Goal: Task Accomplishment & Management: Complete application form

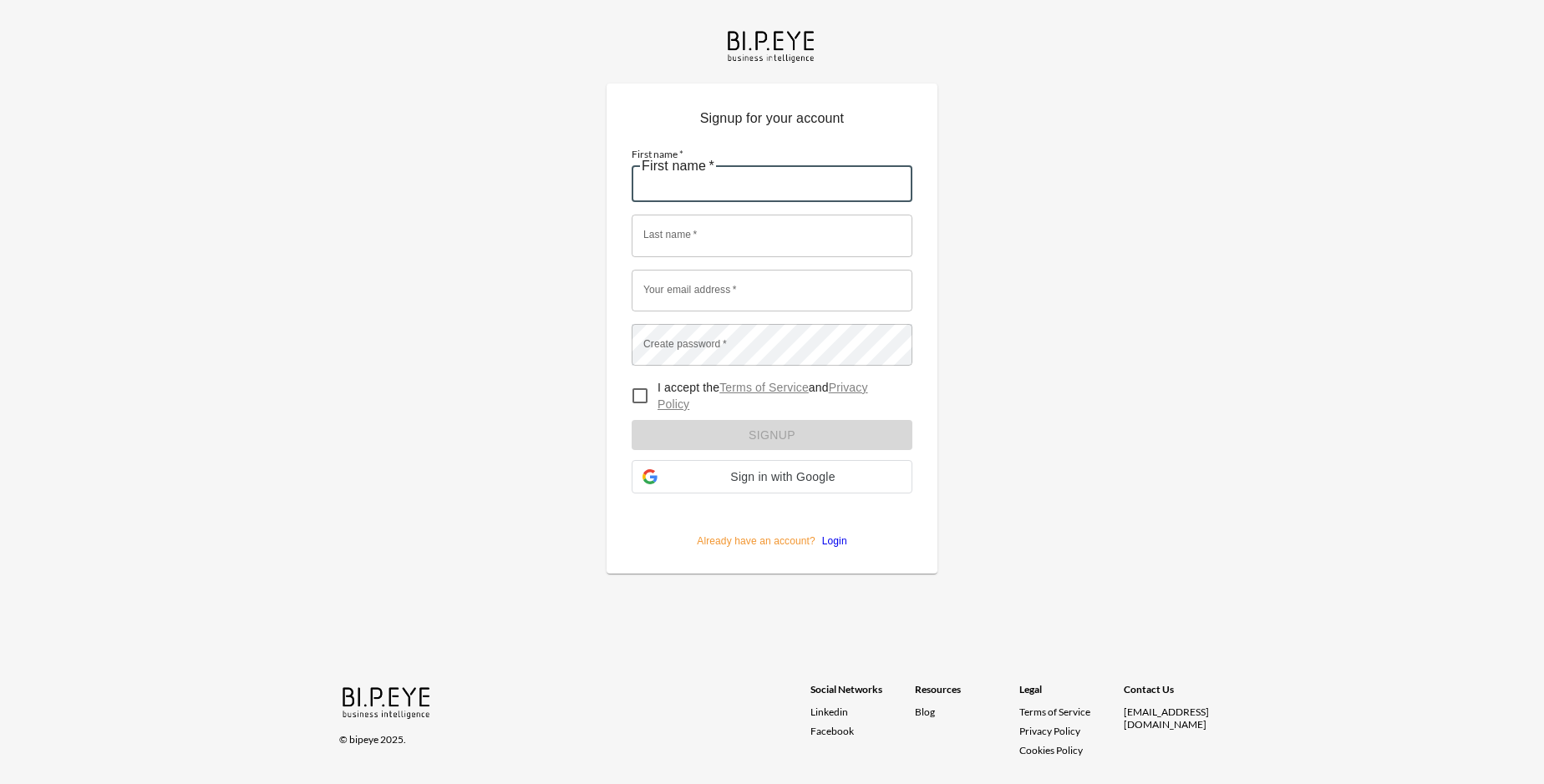
click at [772, 160] on input "First name   *" at bounding box center [772, 182] width 281 height 42
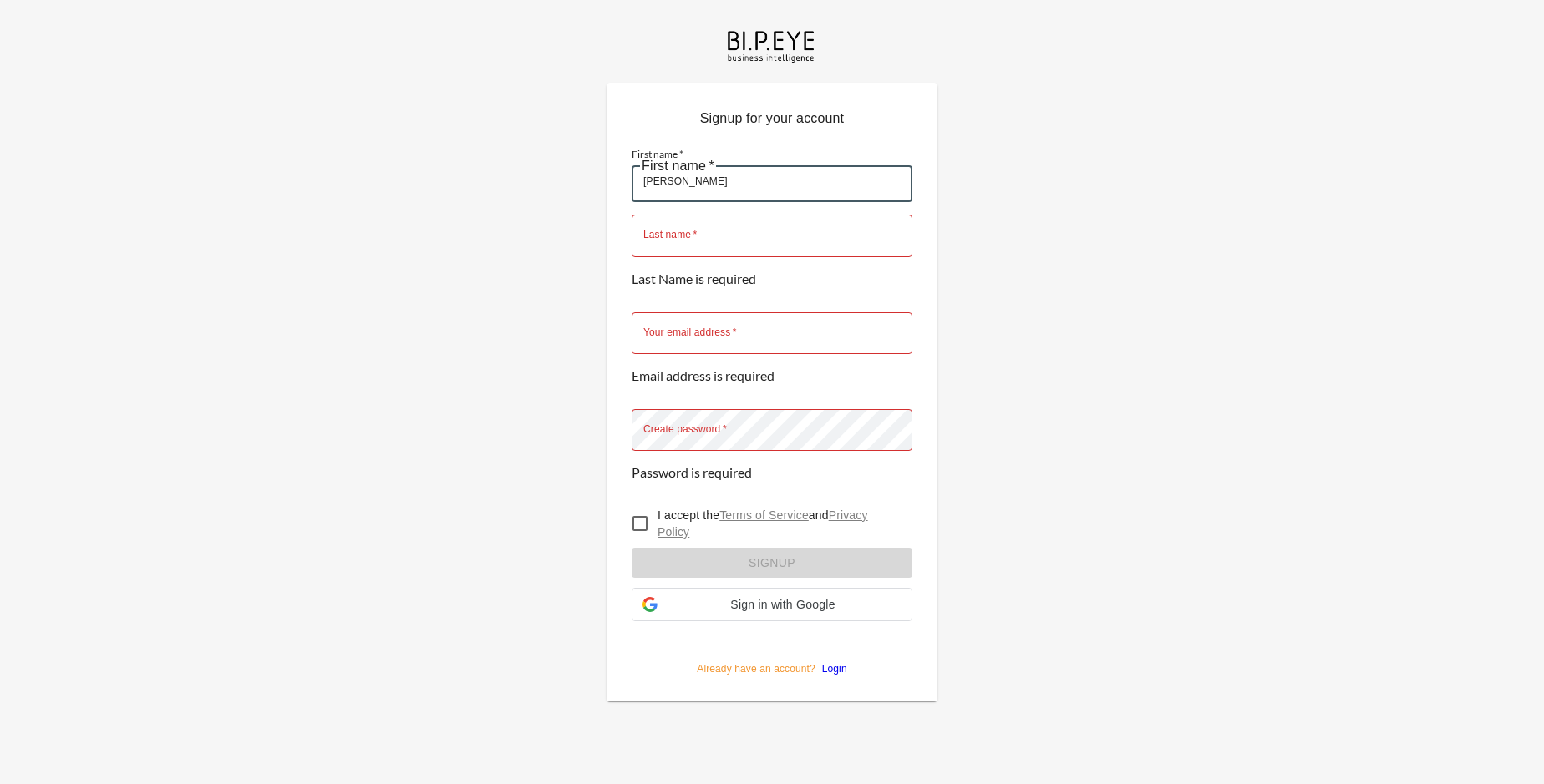
type input "[PERSON_NAME]"
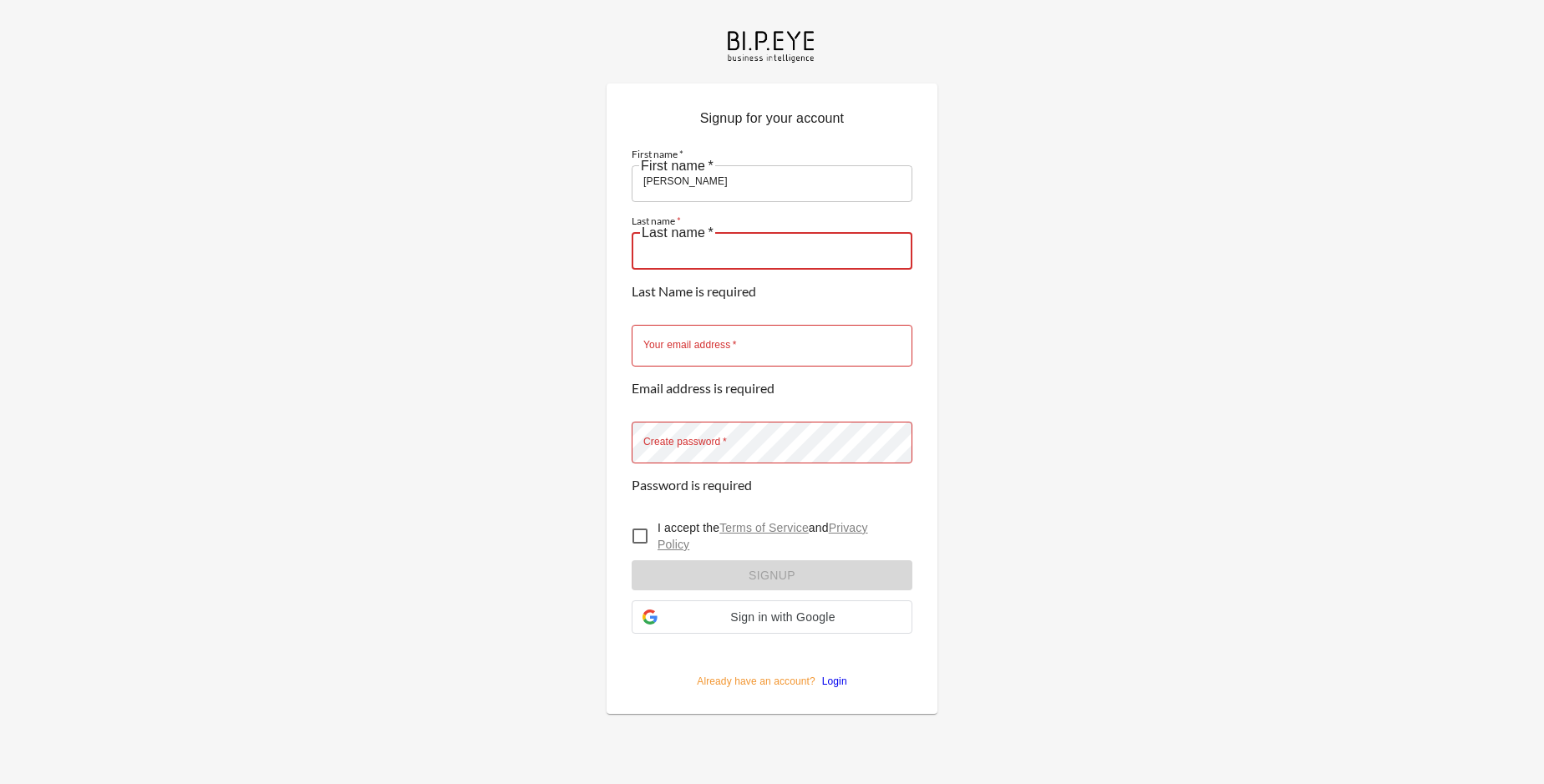
click at [772, 227] on input "Last name   *" at bounding box center [772, 248] width 281 height 42
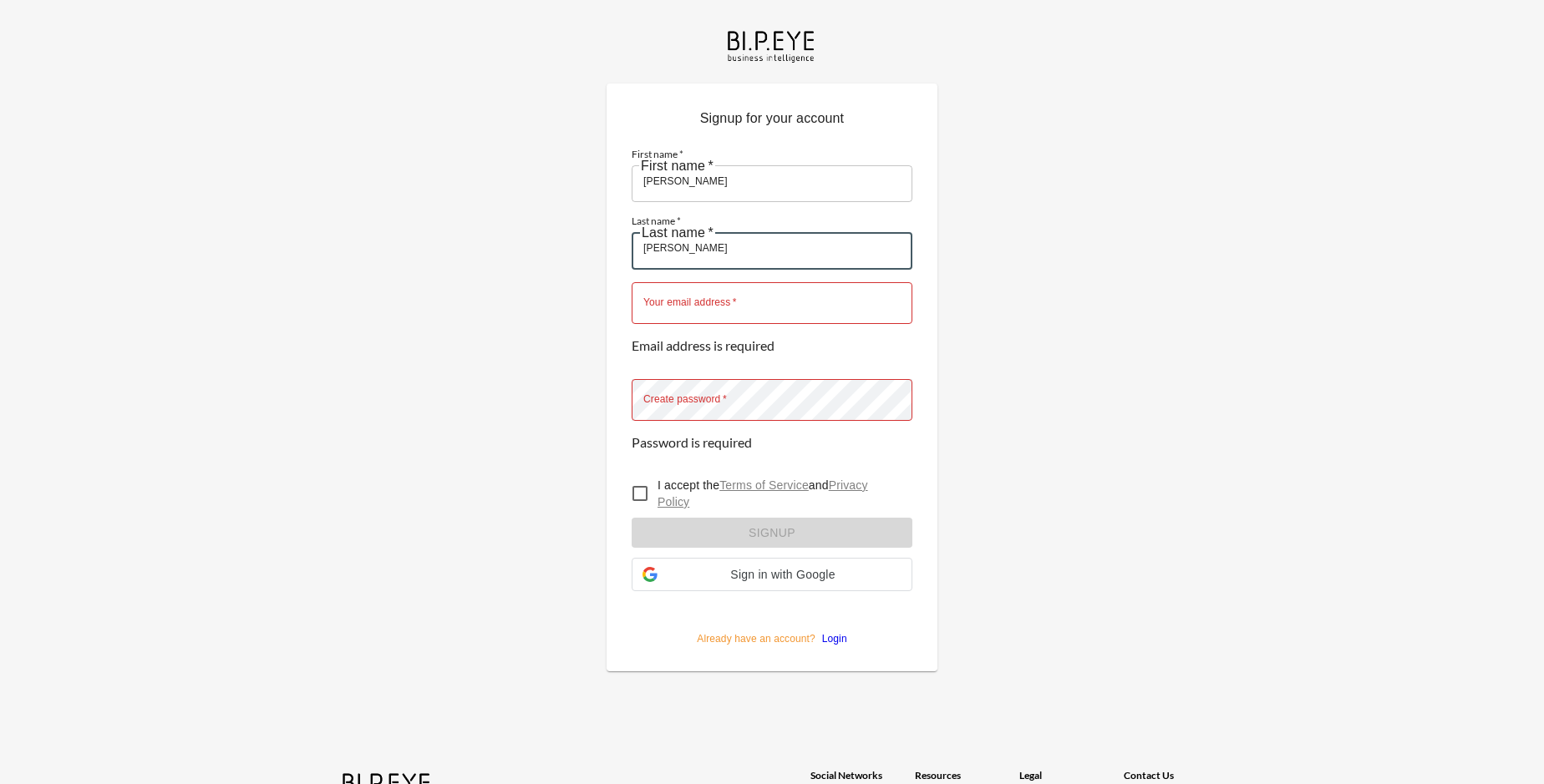
type input "[PERSON_NAME]"
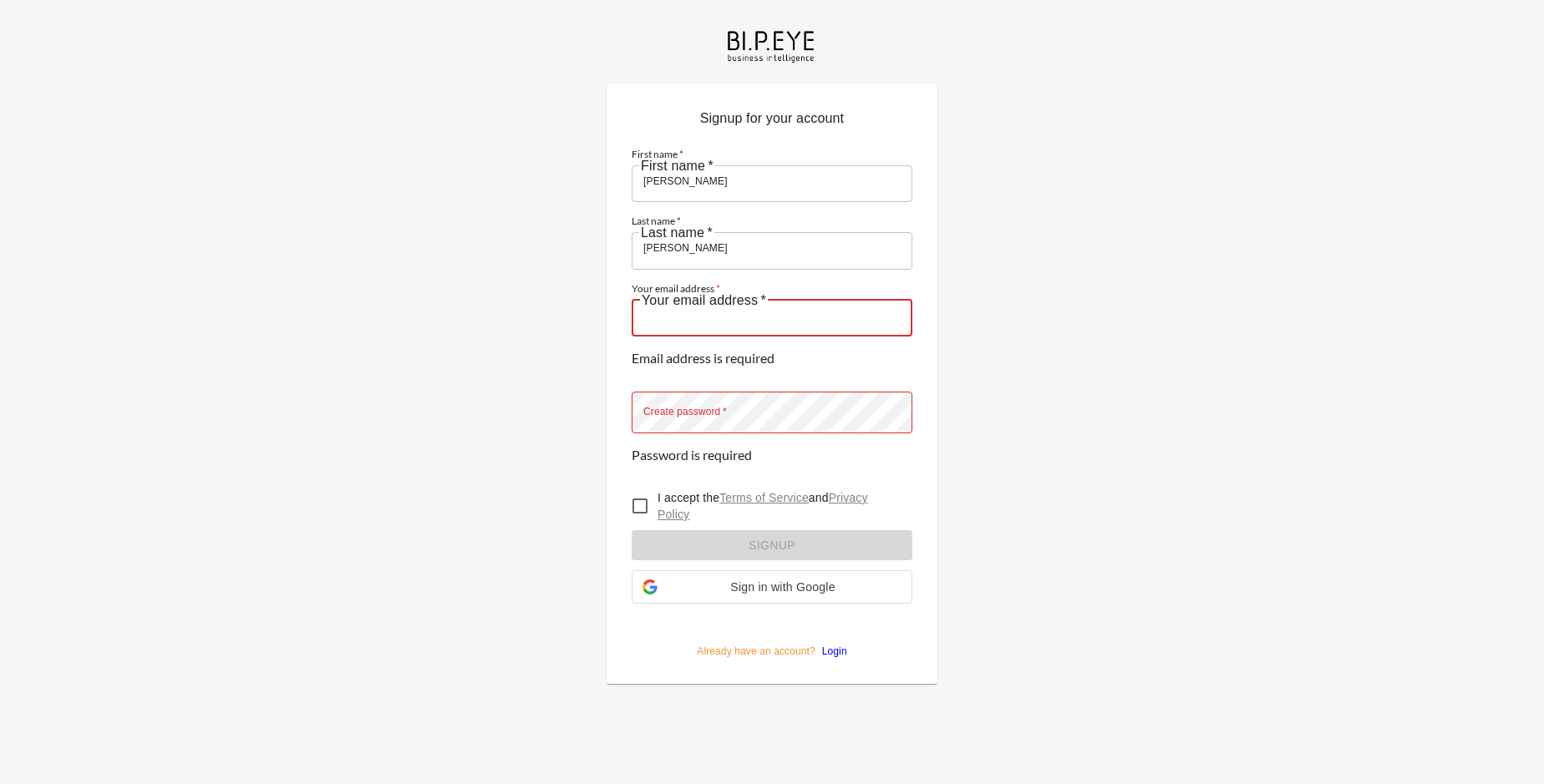
click at [772, 295] on input "Your email address   *" at bounding box center [772, 316] width 281 height 42
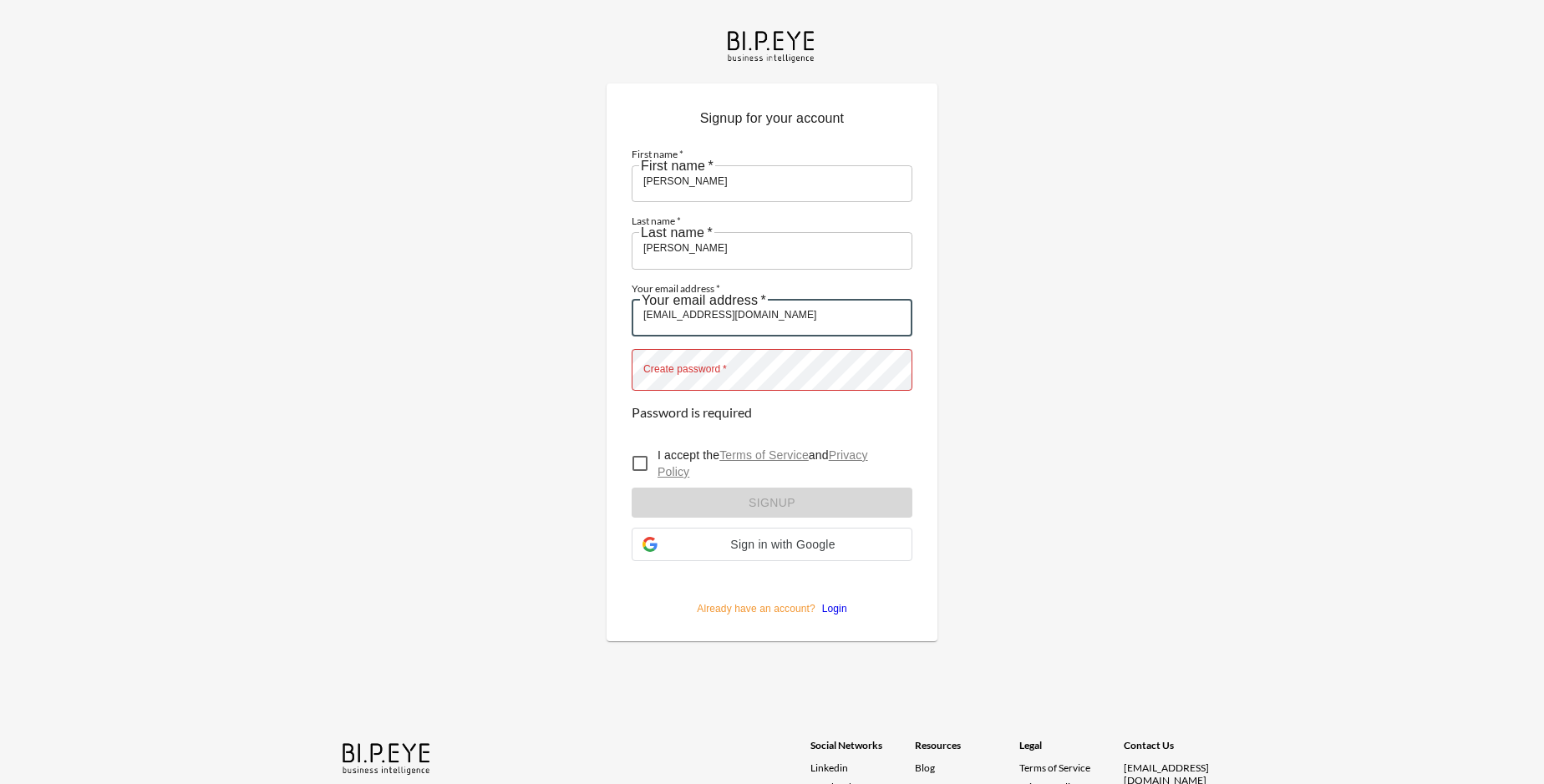
type input "[EMAIL_ADDRESS][DOMAIN_NAME]"
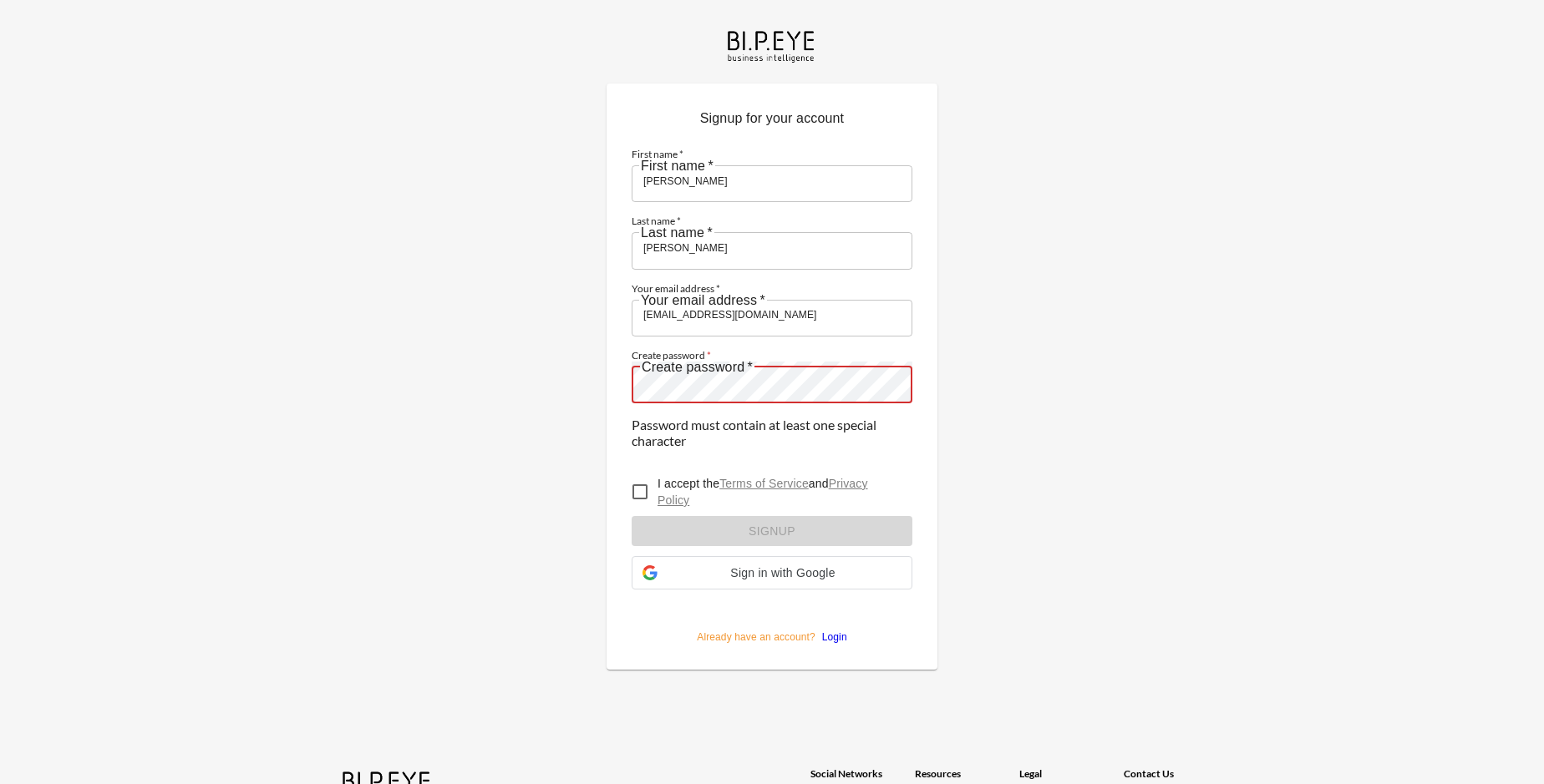
click at [640, 475] on input "I accept the Terms of Service and Privacy Policy" at bounding box center [640, 492] width 35 height 35
checkbox input "true"
click at [772, 418] on form "First name   * [PERSON_NAME] First name   * Last name   * [PERSON_NAME] Last na…" at bounding box center [772, 390] width 281 height 509
